Goal: Navigation & Orientation: Find specific page/section

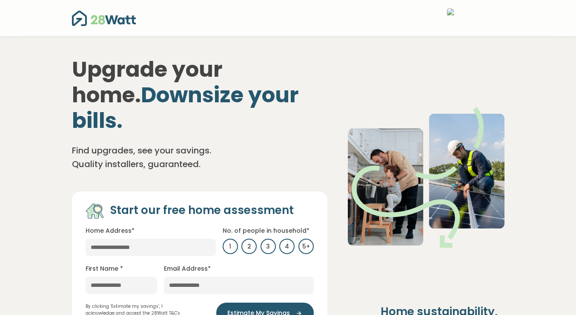
click at [370, 50] on div "Upgrade your home. Downsize your bills. Find upgrades, see your savings. Qualit…" at bounding box center [288, 195] width 460 height 311
click at [455, 18] on img at bounding box center [475, 18] width 57 height 19
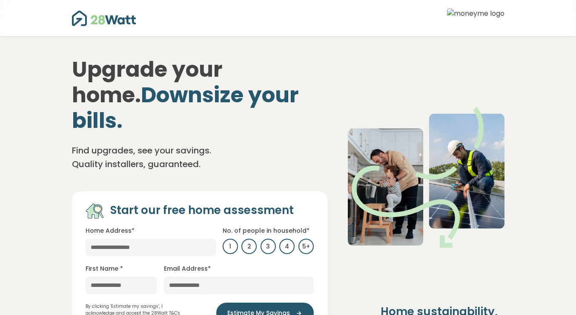
drag, startPoint x: 453, startPoint y: 12, endPoint x: 426, endPoint y: 14, distance: 26.9
click at [427, 14] on div at bounding box center [288, 18] width 460 height 36
click at [469, 26] on img at bounding box center [475, 18] width 57 height 19
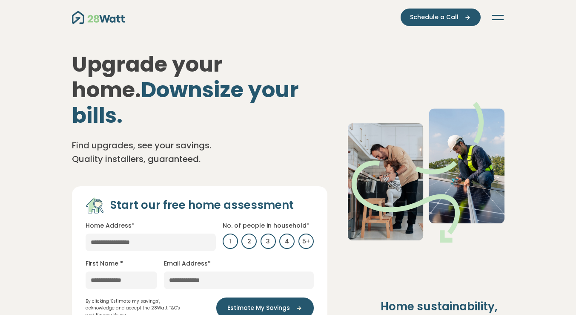
click at [184, 33] on div "Green home loans Get started Learn more Use case Products Green personal loans …" at bounding box center [288, 17] width 460 height 34
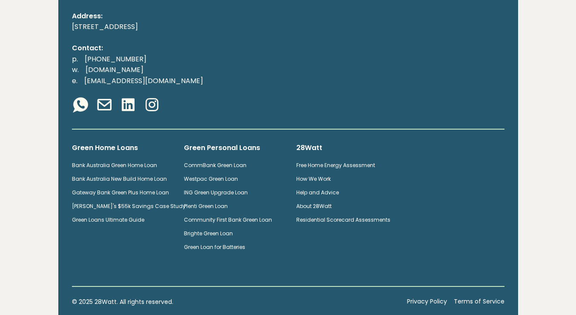
scroll to position [1627, 0]
